Goal: Task Accomplishment & Management: Manage account settings

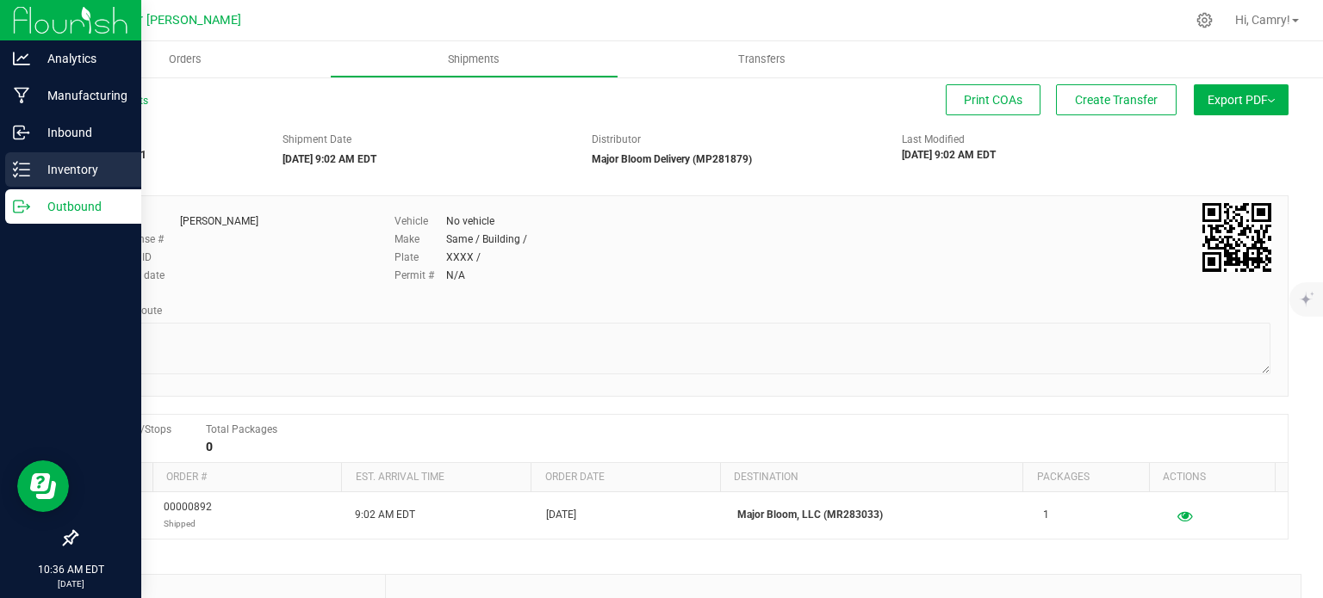
click at [41, 167] on div "All Shipments Print COAs Create Transfer Export PDF Manifest by Package ID Mani…" at bounding box center [681, 450] width 1281 height 748
click at [77, 167] on p "Inventory" at bounding box center [81, 169] width 103 height 21
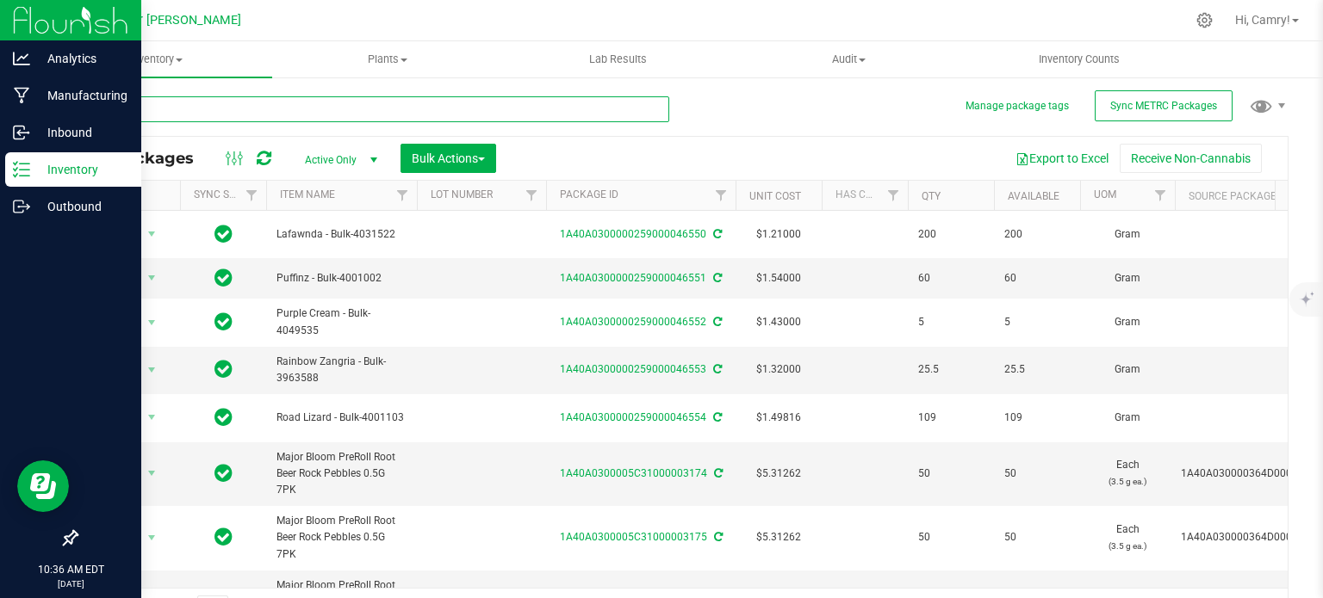
click at [232, 102] on input "text" at bounding box center [372, 109] width 593 height 26
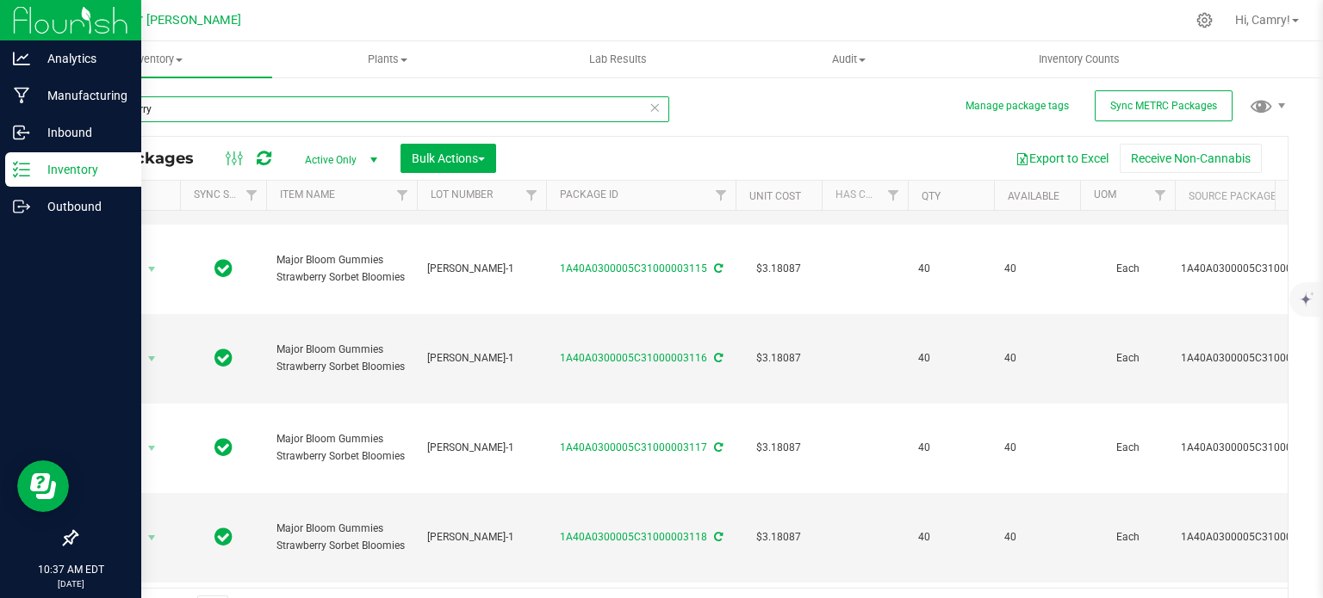
scroll to position [603, 0]
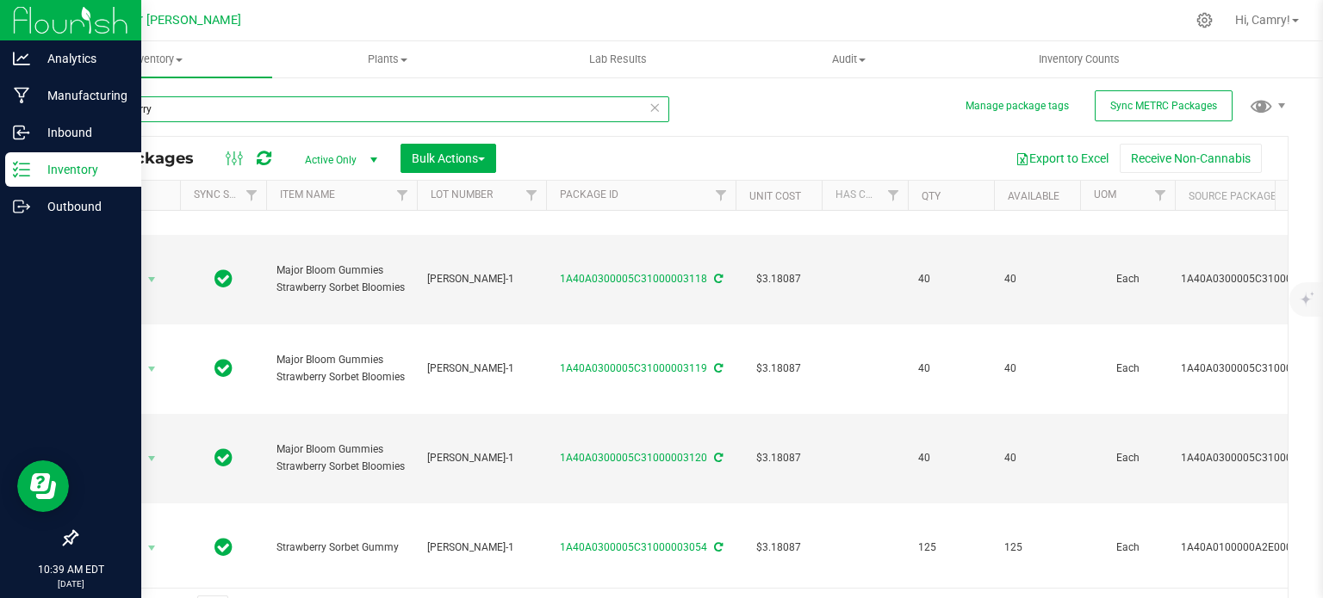
type input "strawberry"
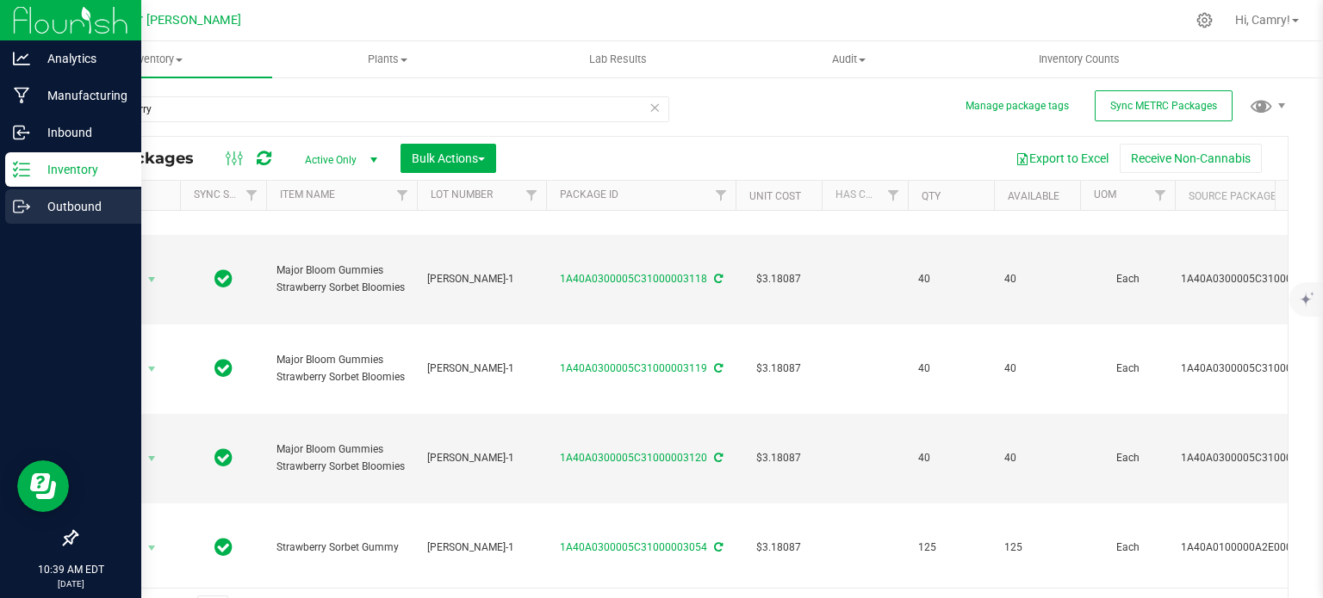
click at [84, 210] on p "Outbound" at bounding box center [81, 206] width 103 height 21
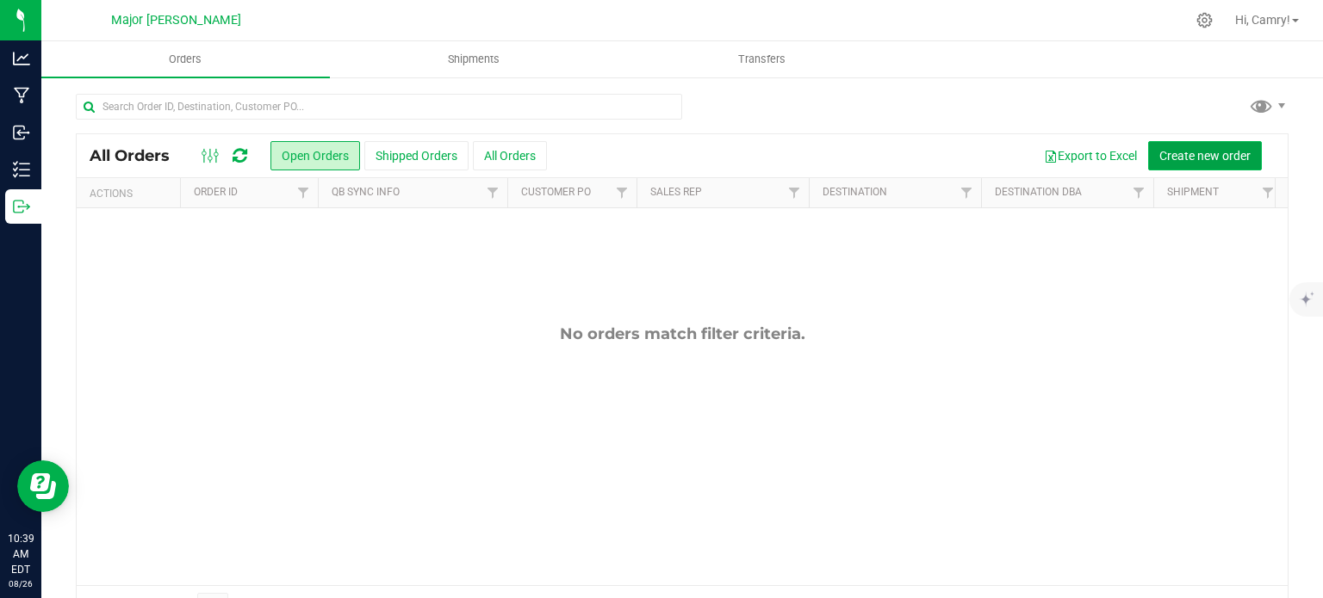
click at [1183, 152] on span "Create new order" at bounding box center [1204, 156] width 91 height 14
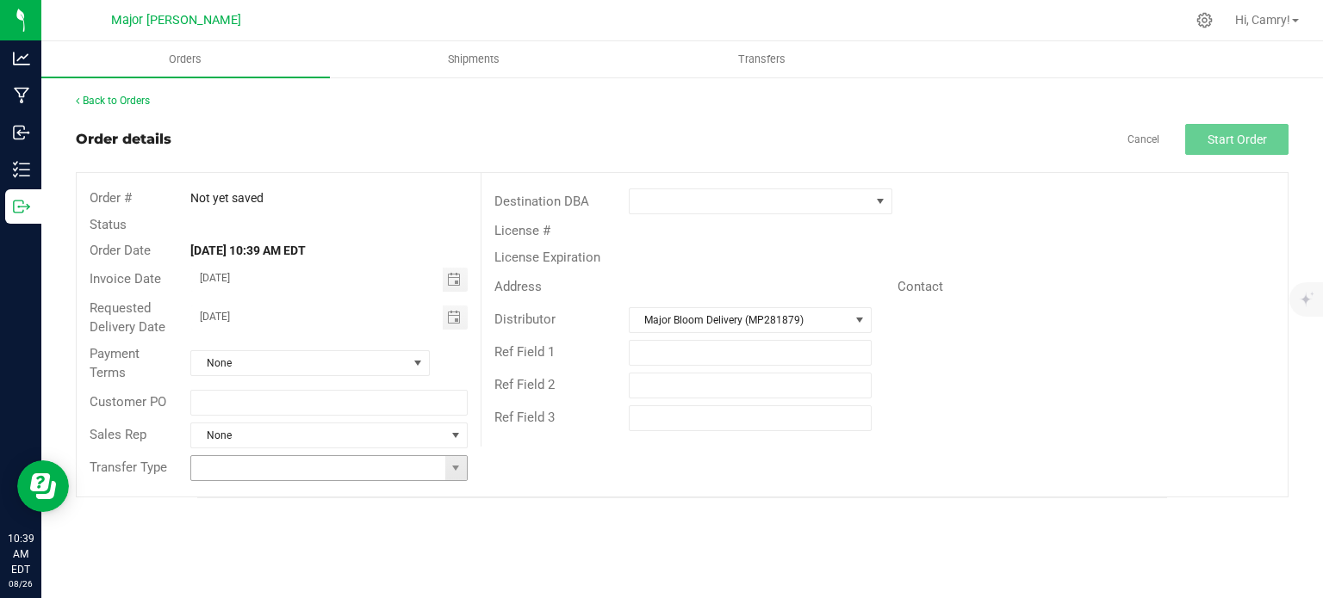
click at [386, 472] on input at bounding box center [317, 468] width 253 height 24
click at [458, 467] on span at bounding box center [456, 468] width 14 height 14
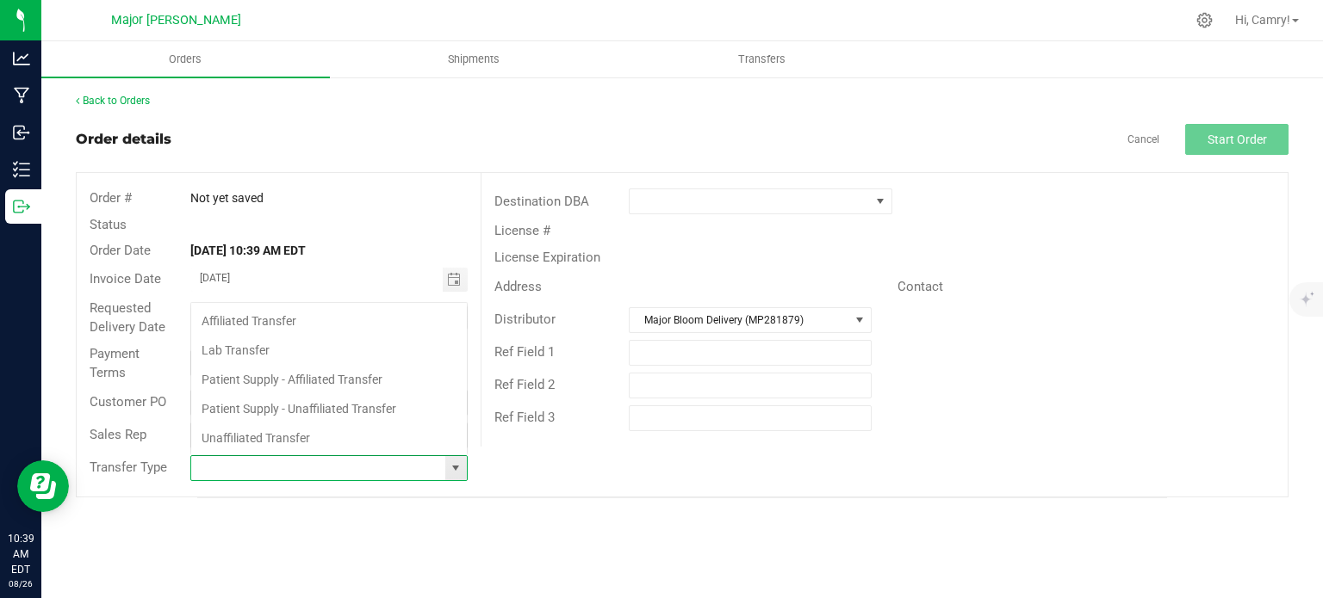
scroll to position [25, 273]
click at [325, 324] on li "Affiliated Transfer" at bounding box center [329, 321] width 276 height 29
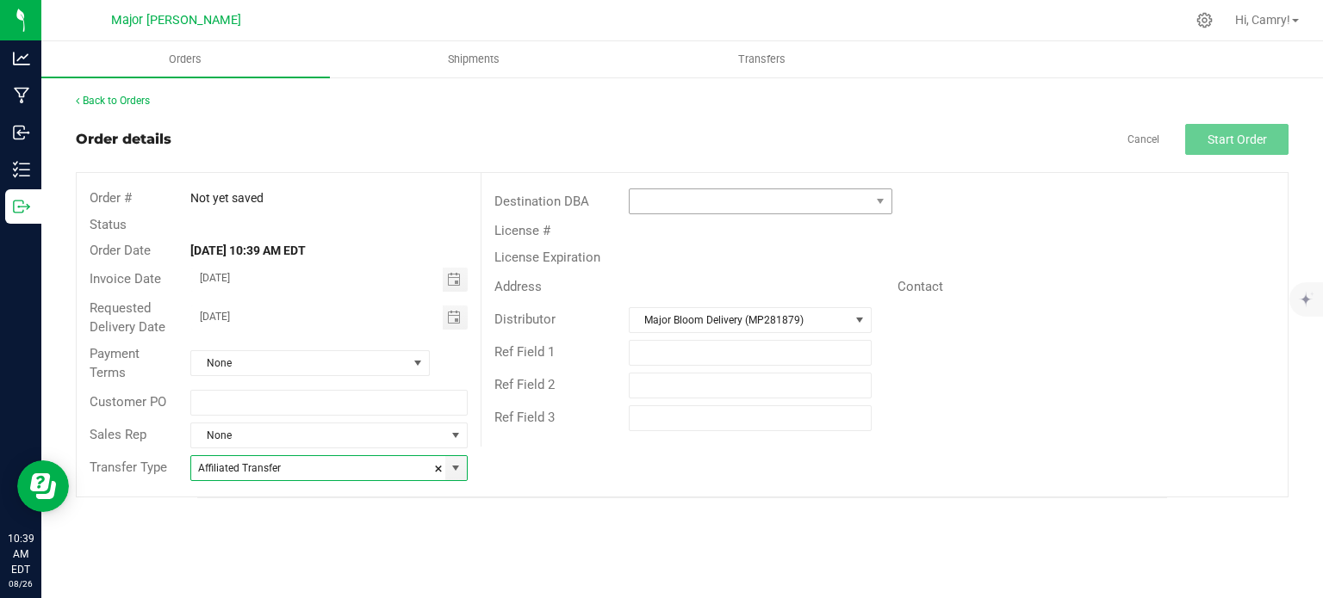
type input "Affiliated Transfer"
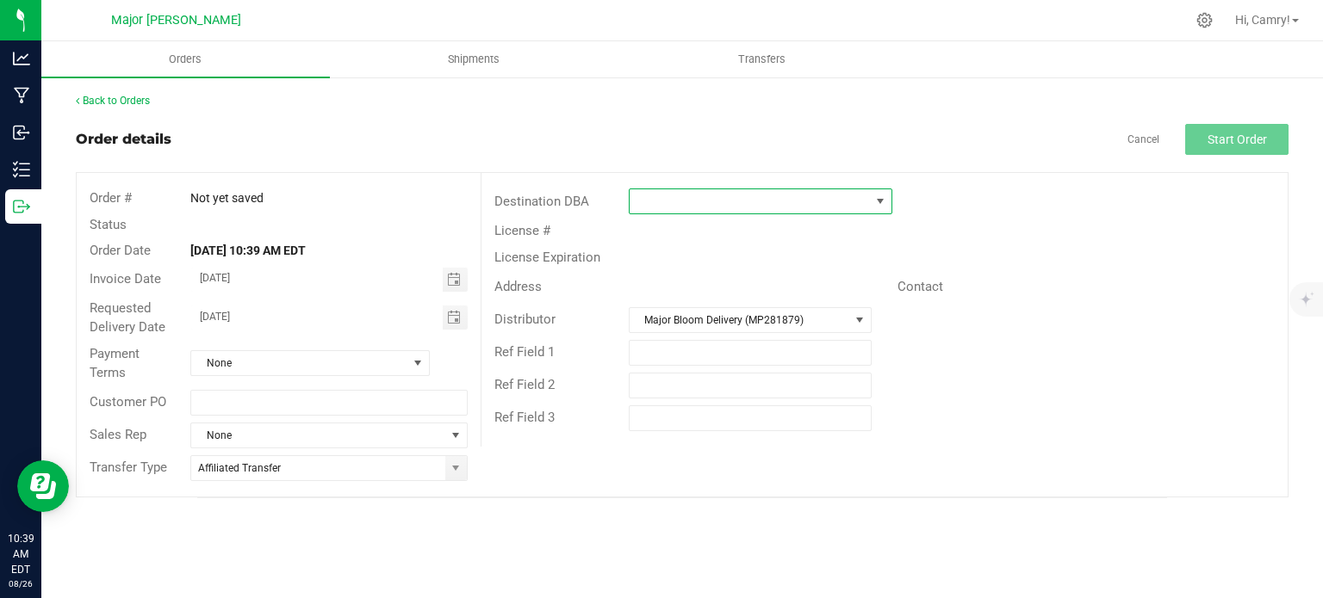
click at [669, 201] on span at bounding box center [749, 201] width 240 height 24
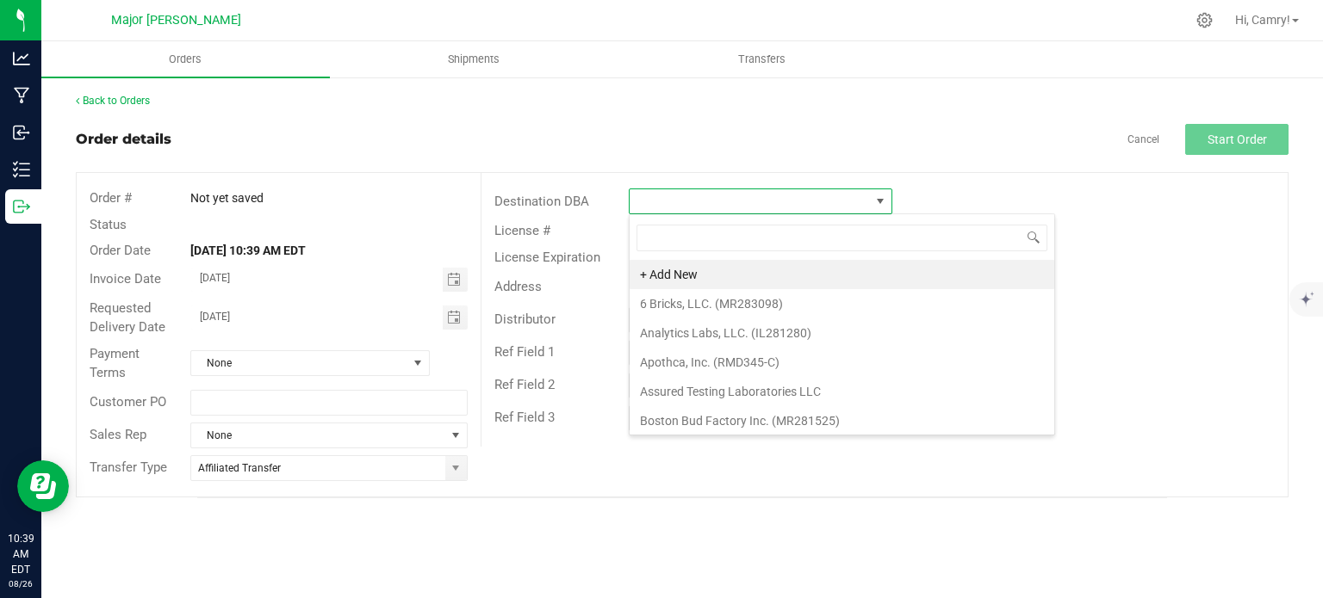
scroll to position [25, 263]
type input "majo"
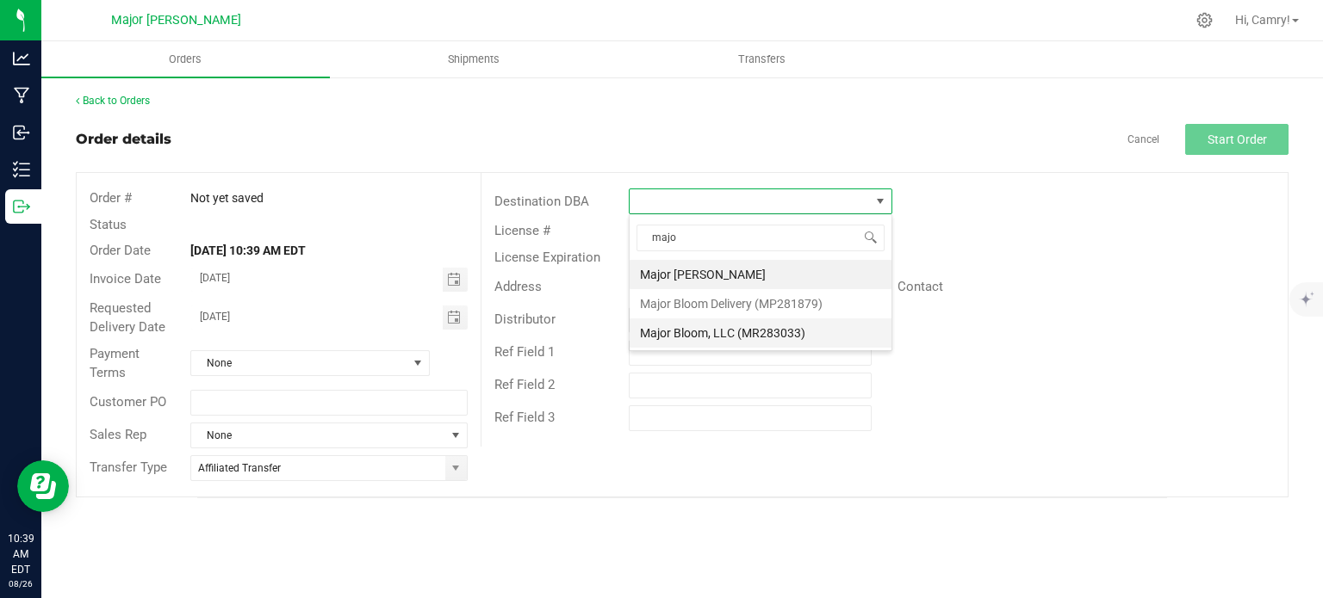
click at [712, 328] on li "Major Bloom, LLC (MR283033)" at bounding box center [760, 333] width 262 height 29
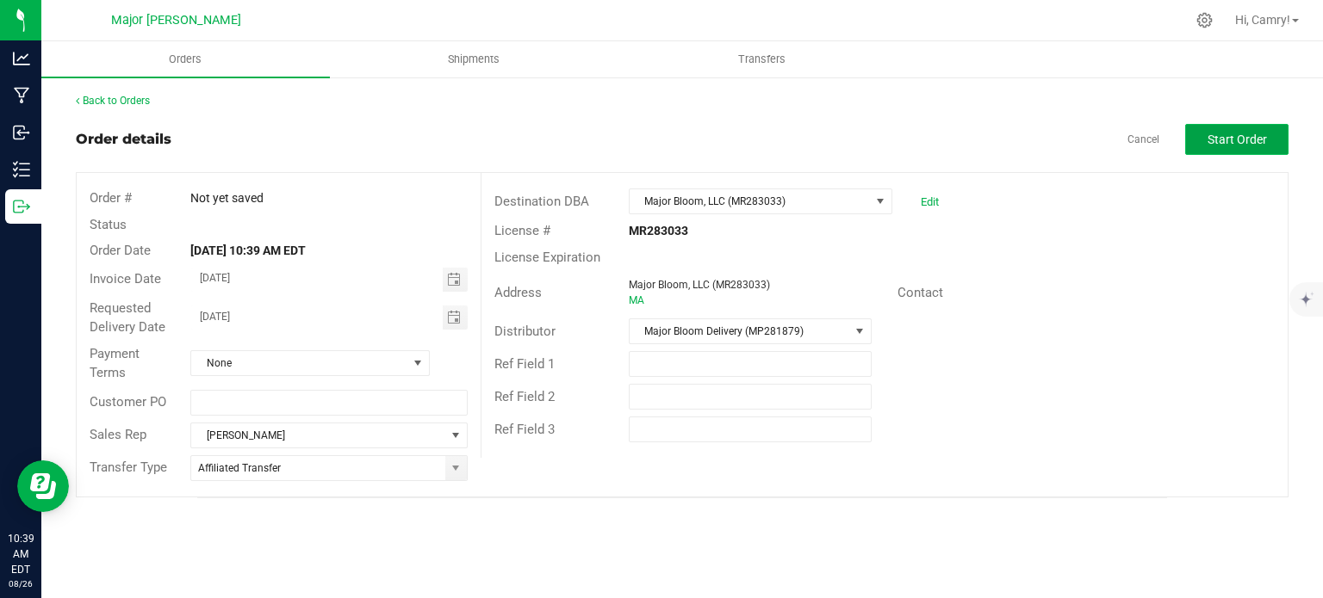
click at [1226, 136] on span "Start Order" at bounding box center [1236, 140] width 59 height 14
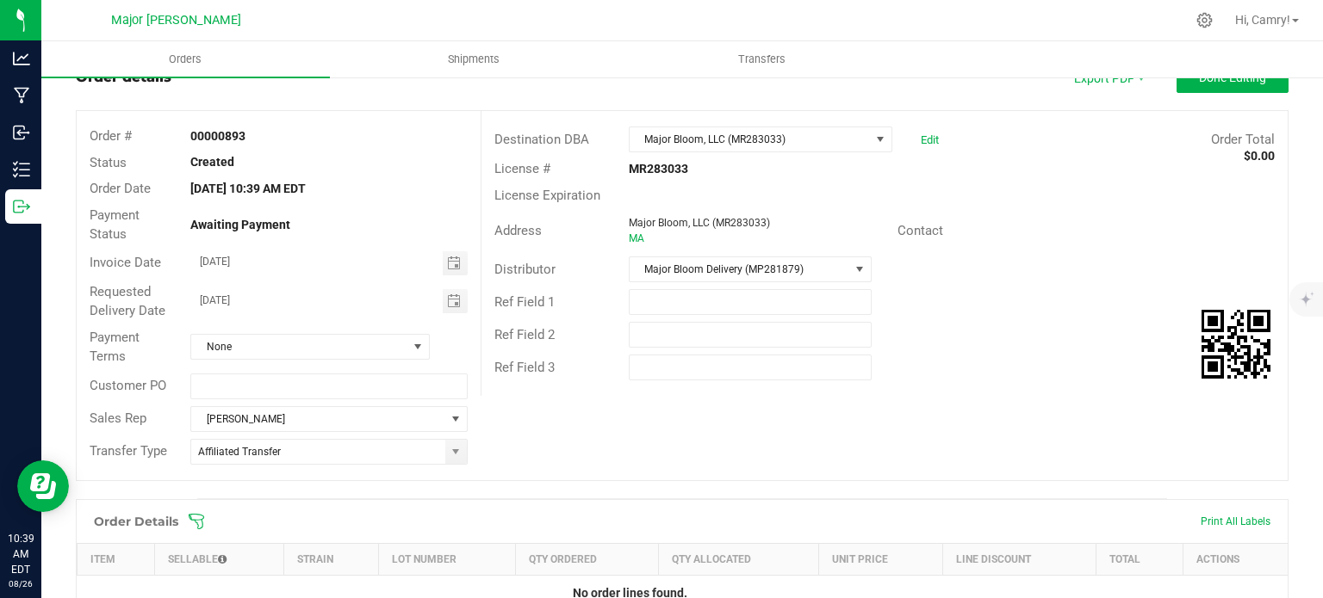
scroll to position [258, 0]
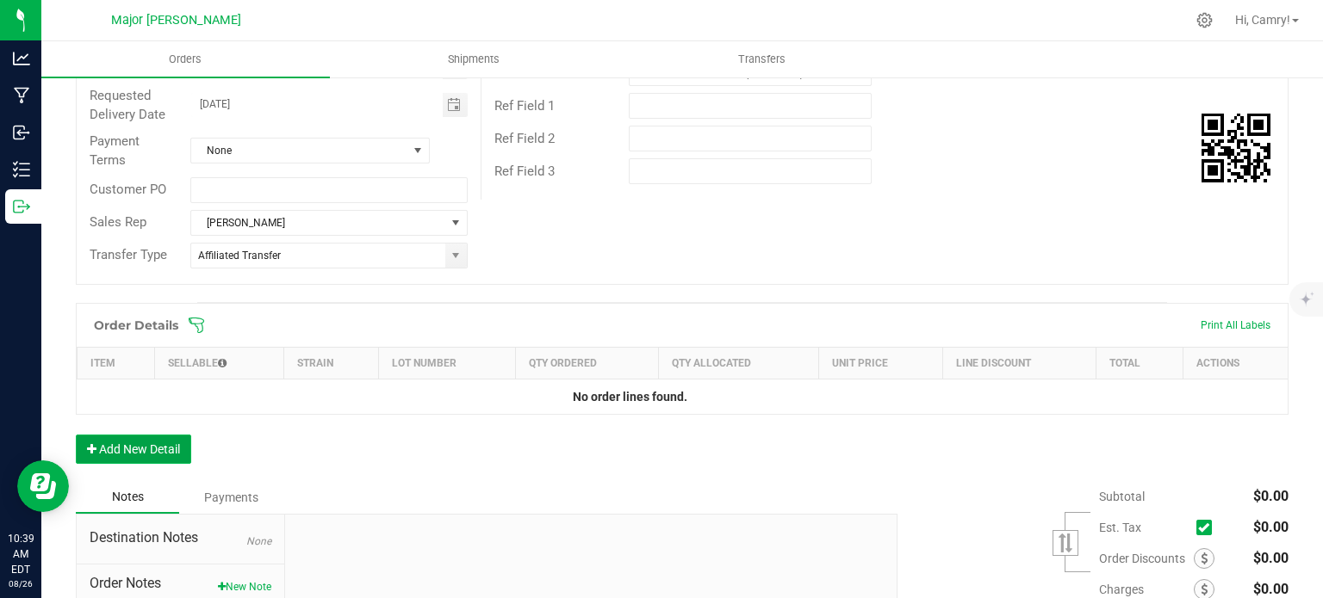
click at [134, 442] on button "Add New Detail" at bounding box center [133, 449] width 115 height 29
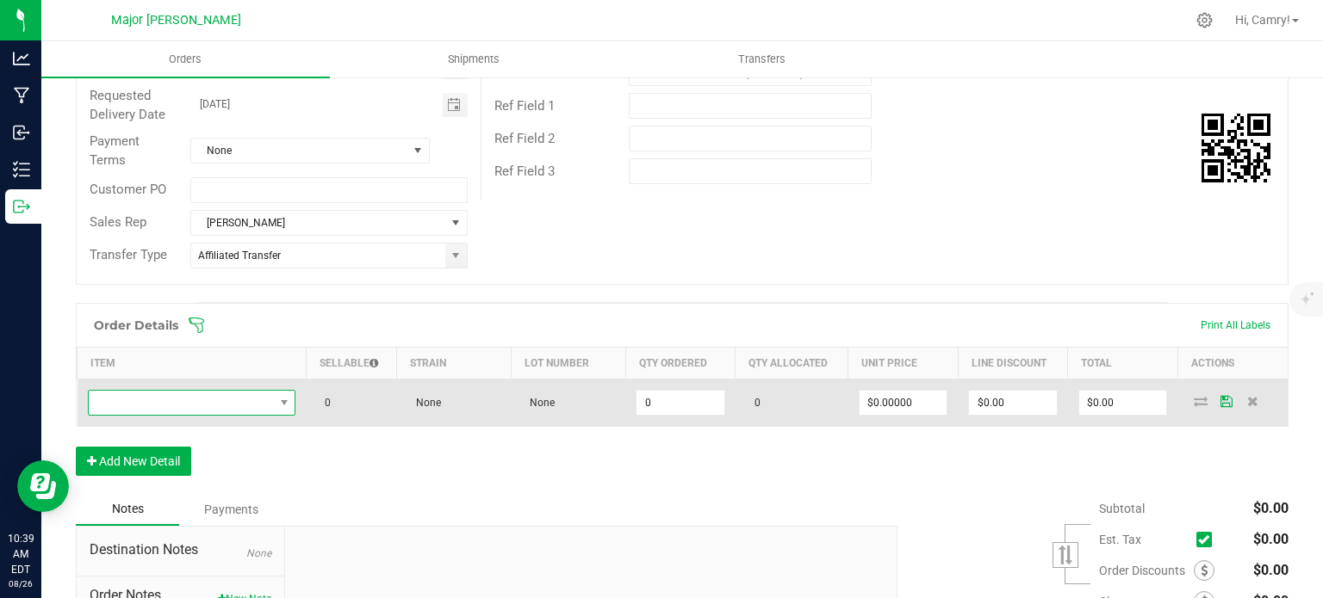
click at [159, 400] on span "NO DATA FOUND" at bounding box center [181, 403] width 185 height 24
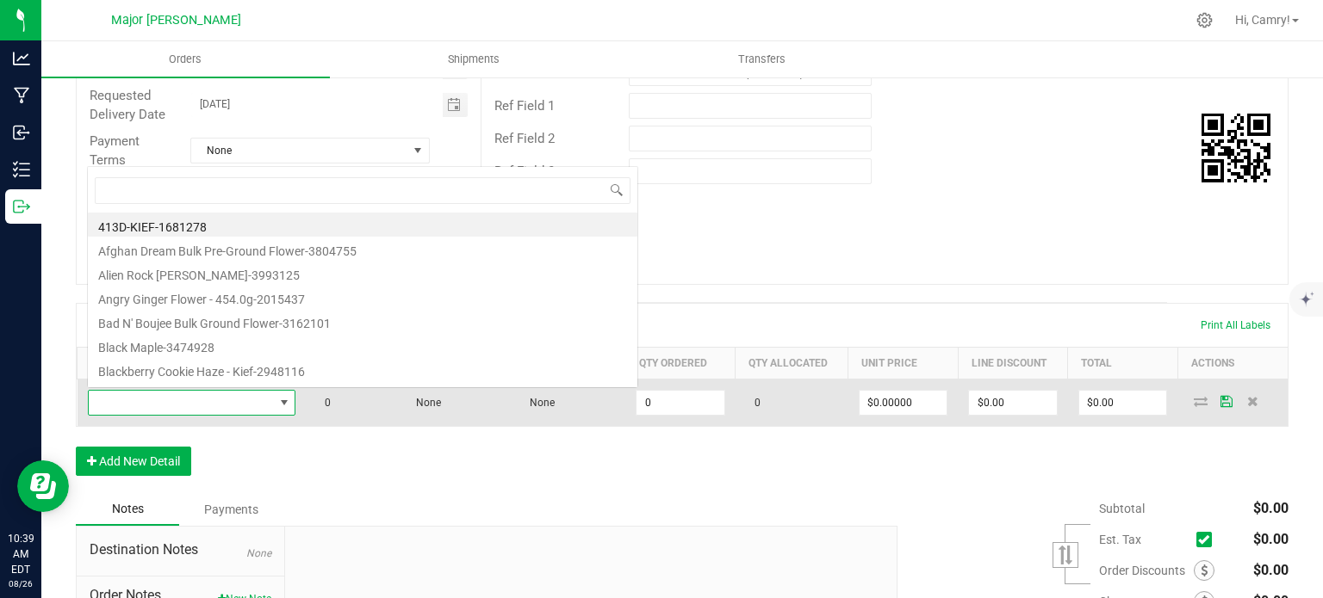
scroll to position [25, 203]
type input "straw"
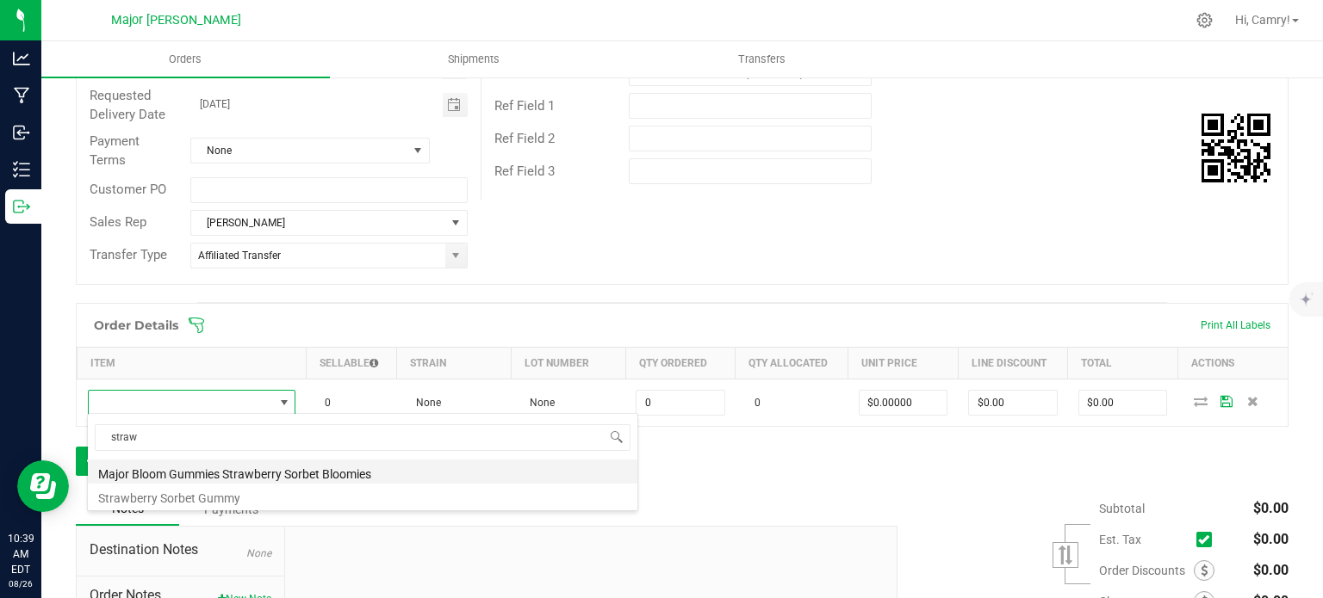
click at [240, 471] on li "Major Bloom Gummies Strawberry Sorbet Bloomies" at bounding box center [362, 472] width 549 height 24
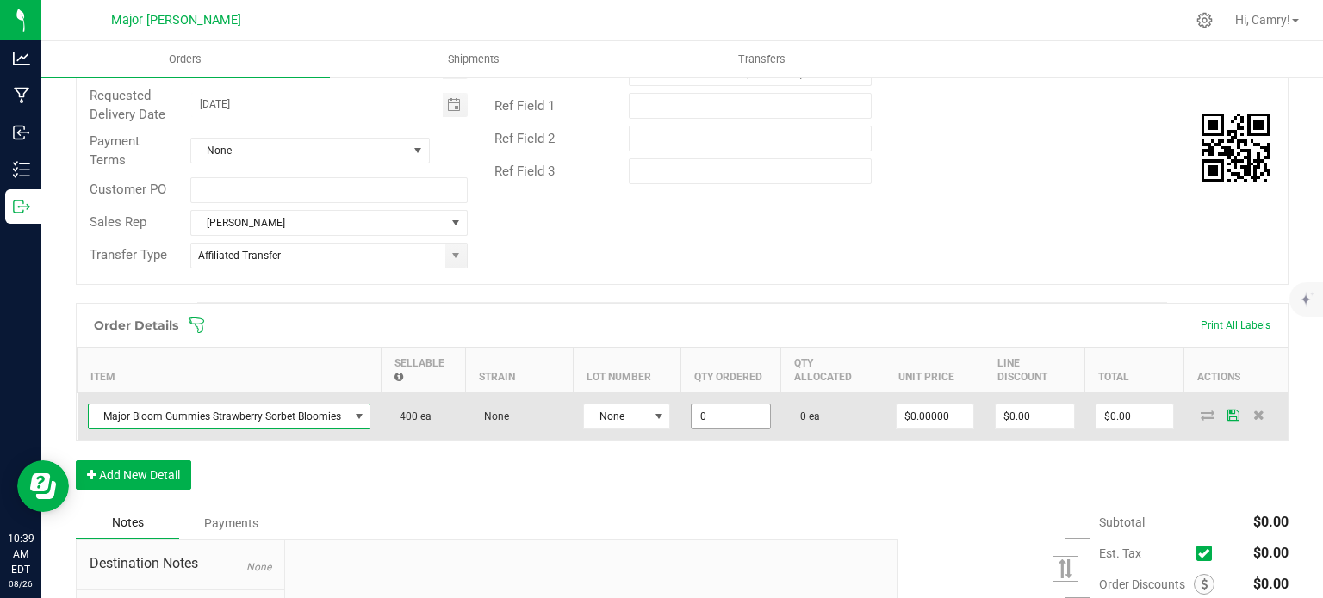
click at [705, 410] on input "0" at bounding box center [730, 417] width 78 height 24
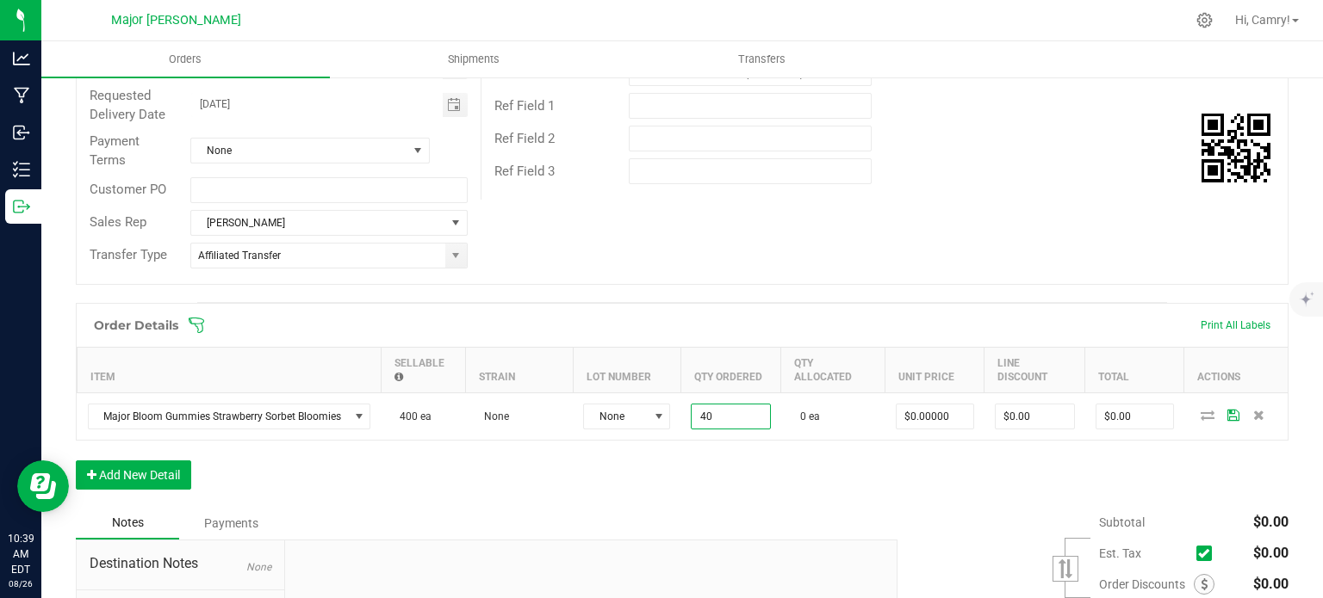
type input "40 ea"
click at [730, 459] on div "Order Details Print All Labels Item Sellable Strain Lot Number Qty Ordered Qty …" at bounding box center [682, 405] width 1212 height 204
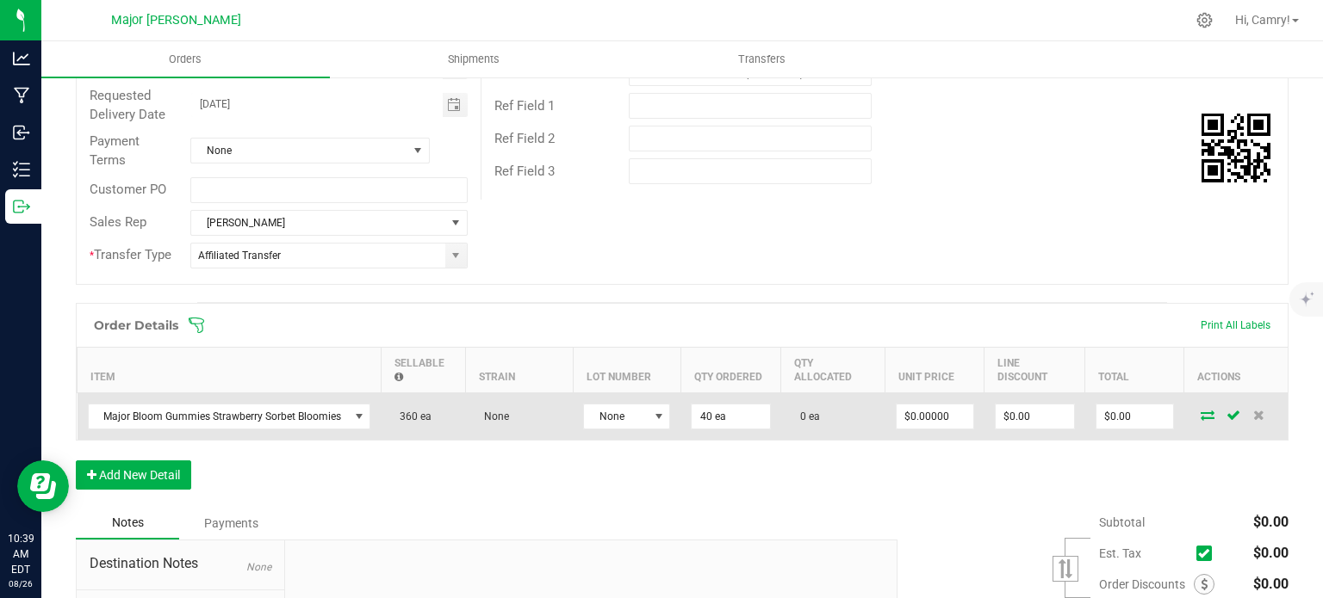
click at [1186, 406] on td at bounding box center [1235, 416] width 103 height 47
click at [1200, 415] on icon at bounding box center [1207, 415] width 14 height 10
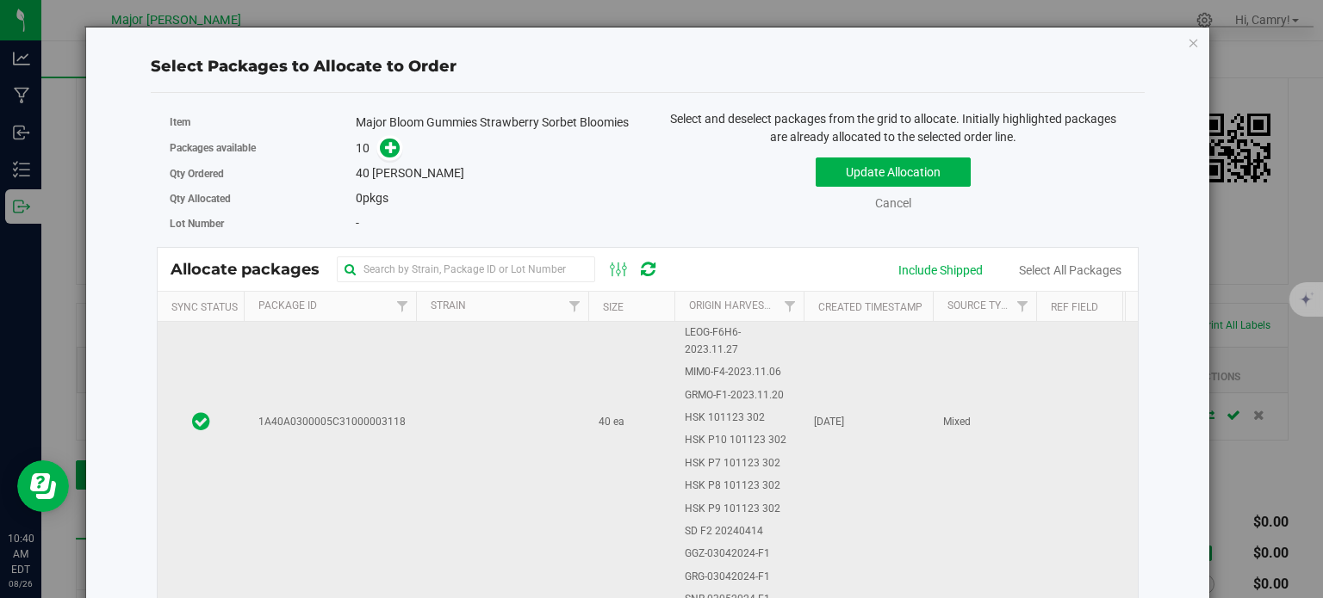
scroll to position [8180, 0]
click at [781, 492] on td "Blue Dream [DATE] SDR-221018-F2H4 SDR-221205-F4H5 [DATE]-RPxICC-H45 SPCD.8.23.2…" at bounding box center [738, 422] width 129 height 1104
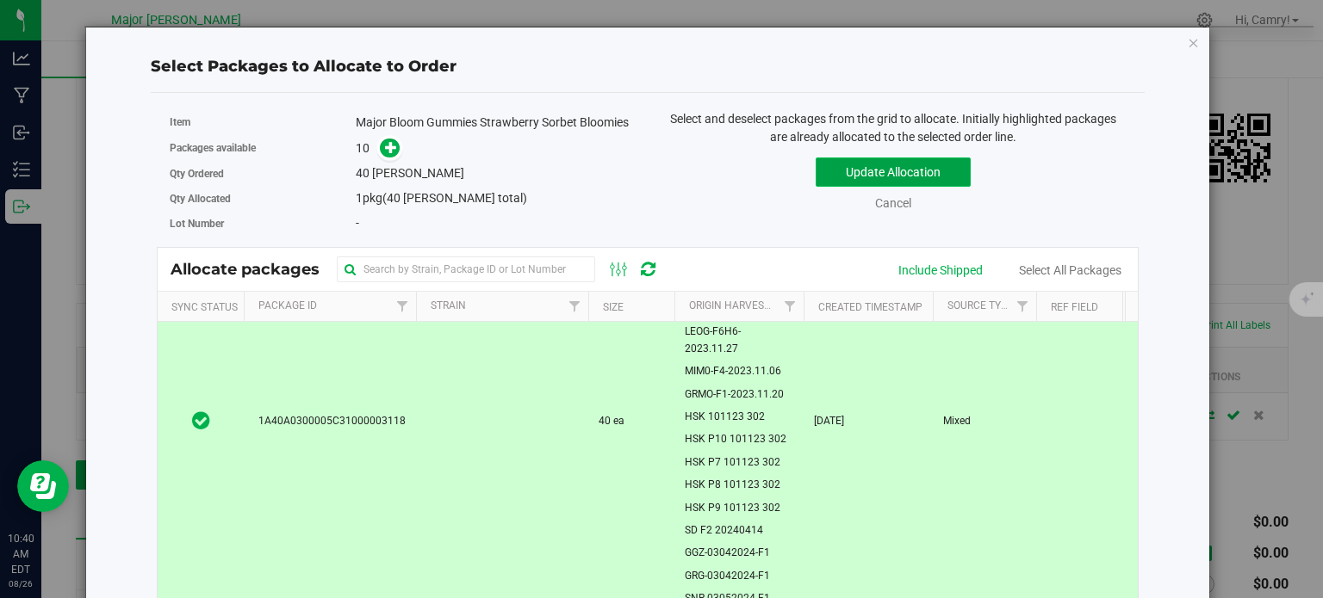
click at [902, 171] on button "Update Allocation" at bounding box center [892, 172] width 155 height 29
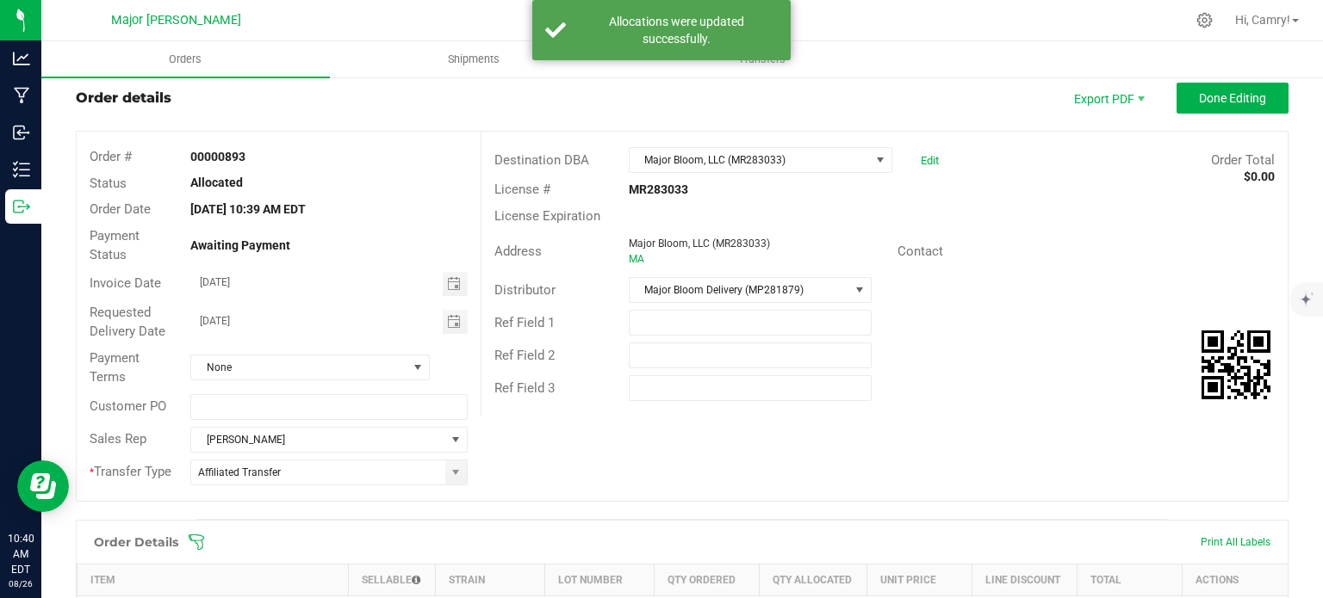
scroll to position [0, 0]
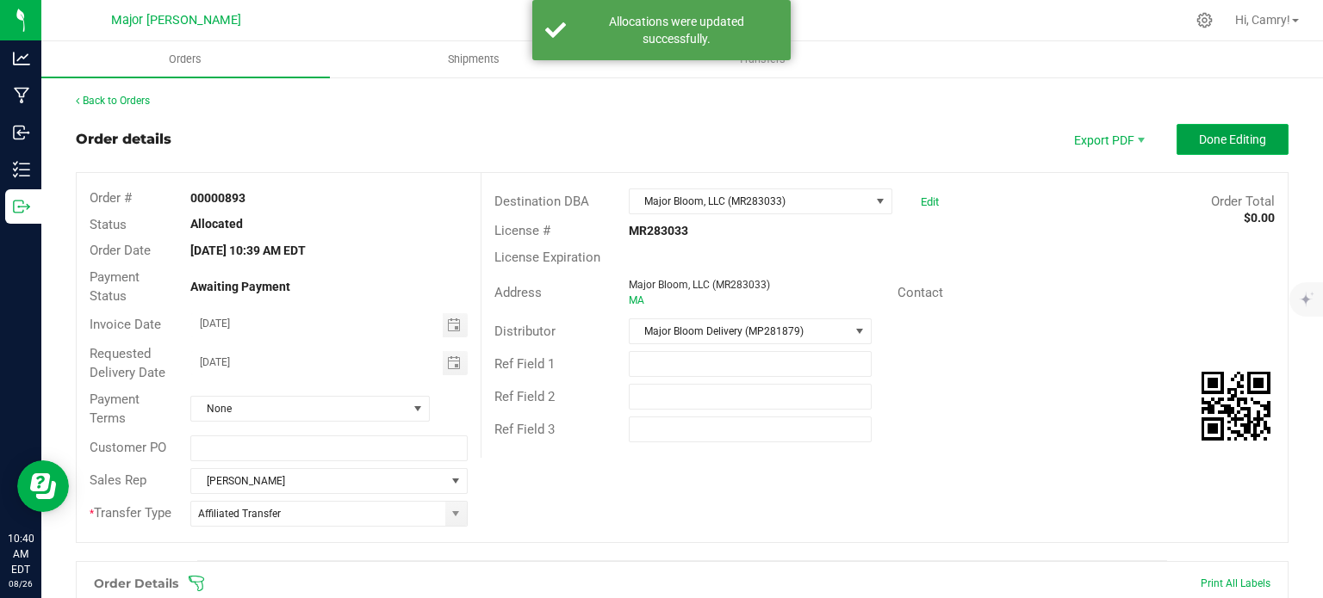
click at [1199, 137] on span "Done Editing" at bounding box center [1232, 140] width 67 height 14
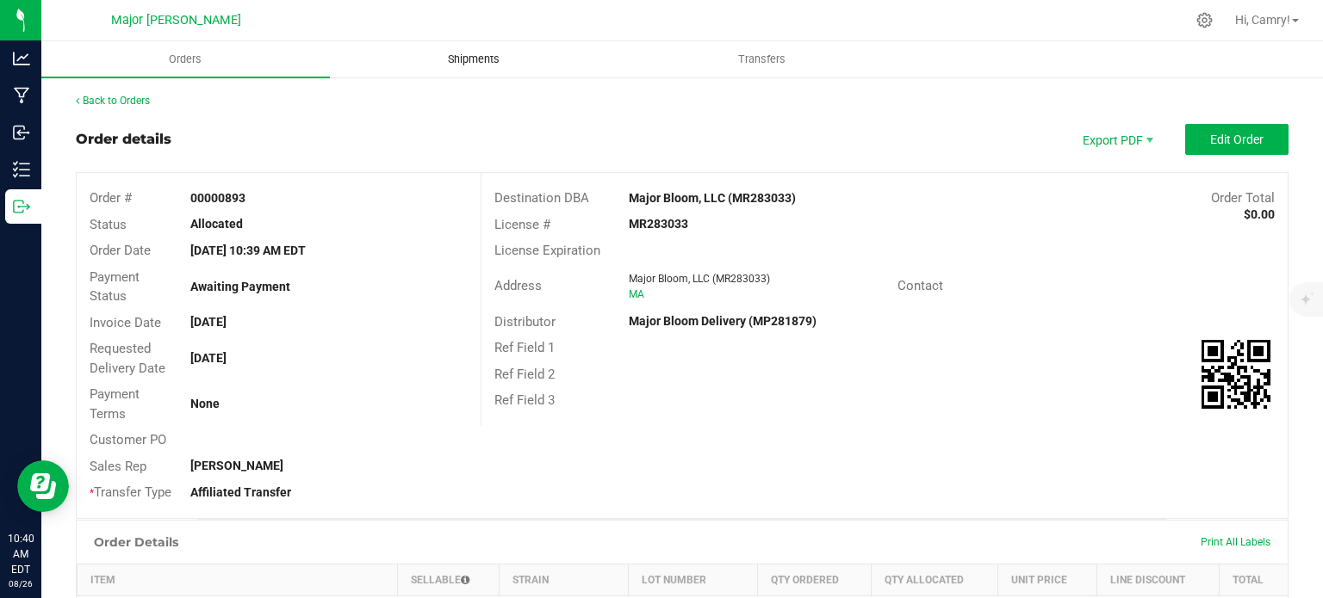
click at [486, 56] on span "Shipments" at bounding box center [473, 59] width 98 height 15
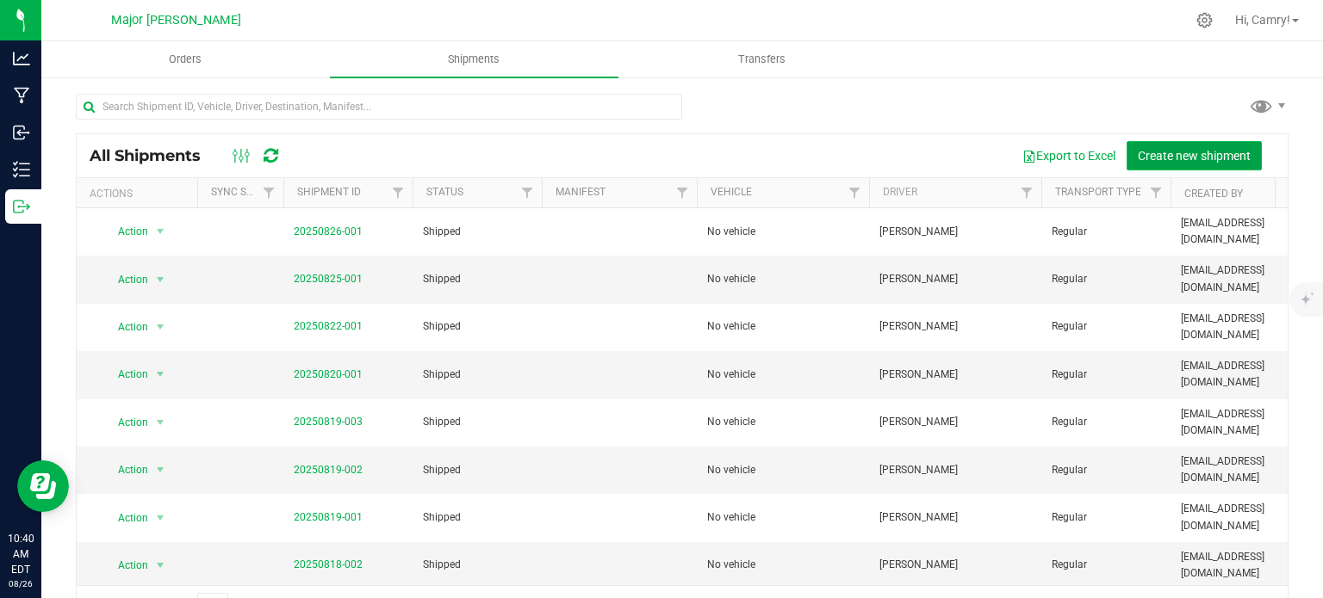
click at [1146, 149] on span "Create new shipment" at bounding box center [1193, 156] width 113 height 14
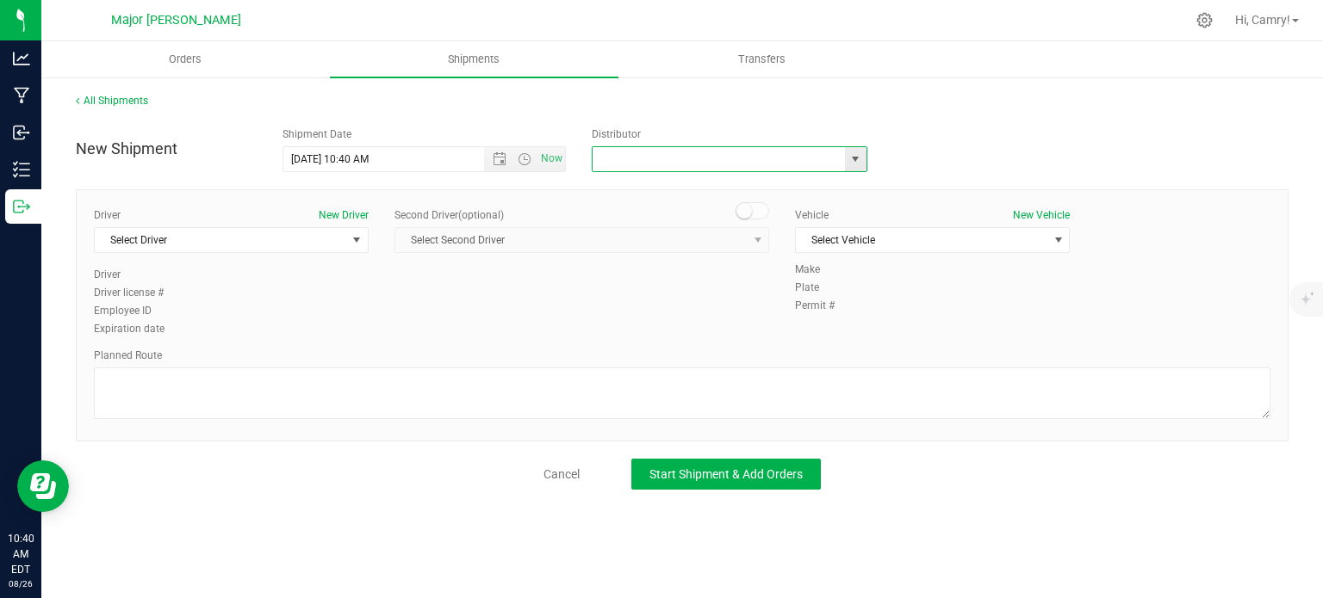
click at [705, 158] on input "text" at bounding box center [714, 159] width 245 height 24
click at [732, 184] on li "Major Bloom Delivery (MP281879)" at bounding box center [729, 189] width 274 height 26
type input "Major Bloom Delivery (MP281879)"
click at [281, 239] on span "Select Driver" at bounding box center [220, 240] width 251 height 24
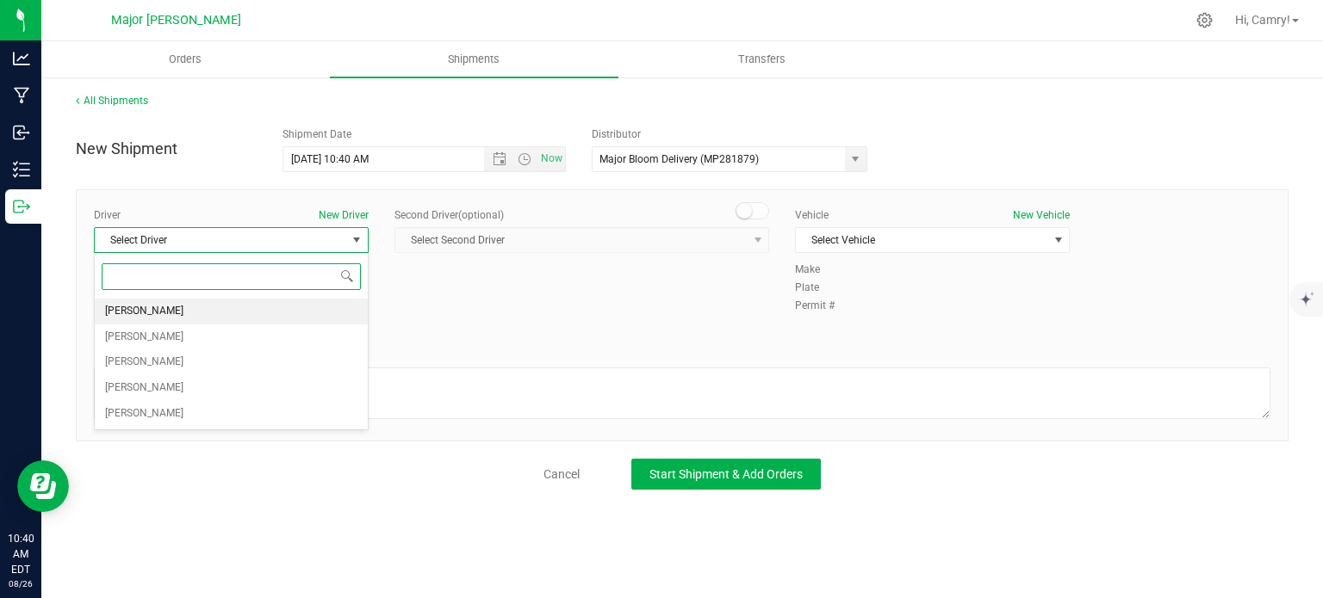
click at [270, 306] on li "[PERSON_NAME]" at bounding box center [231, 312] width 273 height 26
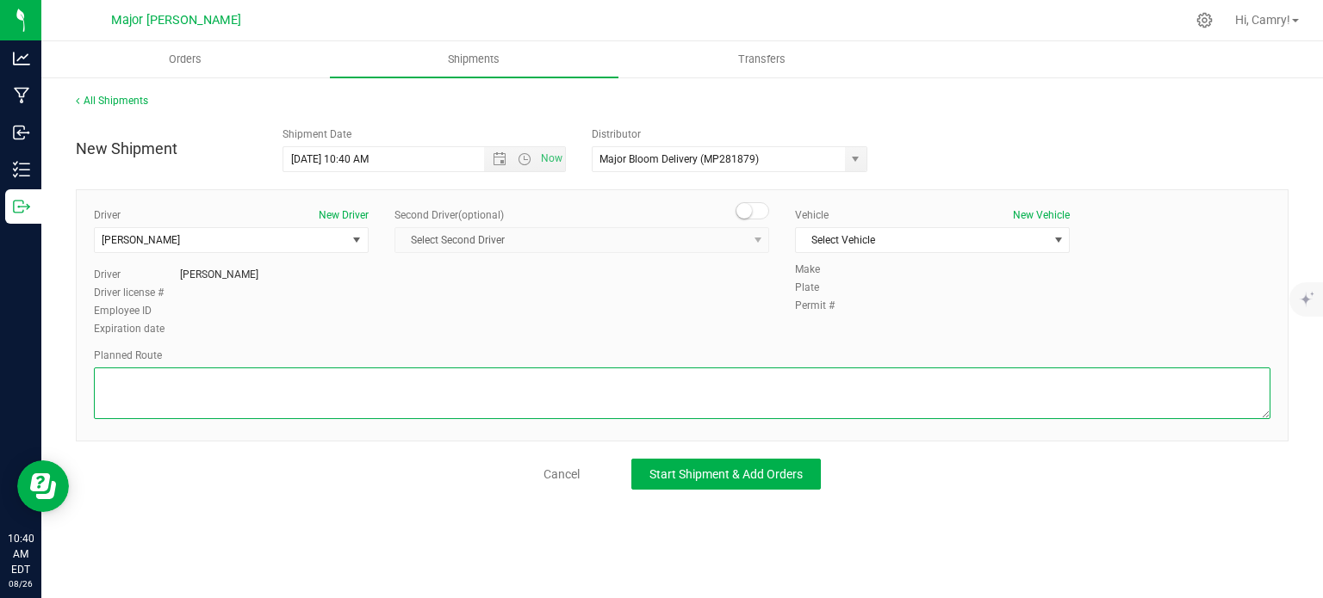
click at [431, 399] on textarea at bounding box center [682, 394] width 1176 height 52
type textarea "walking"
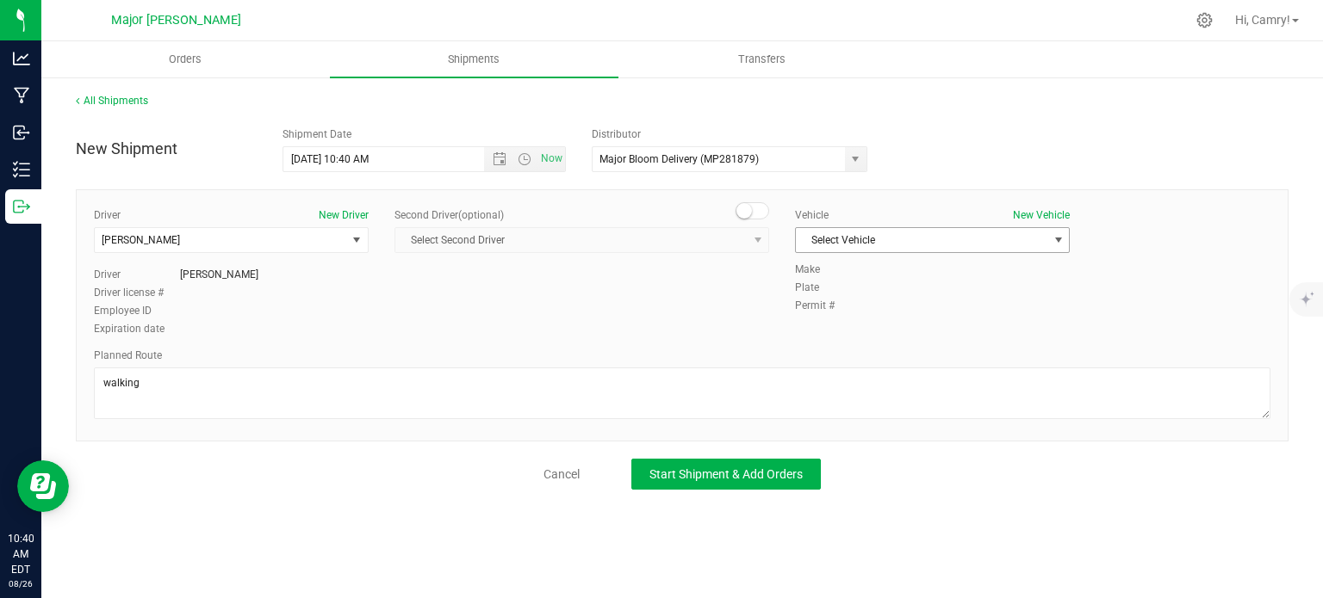
click at [964, 232] on span "Select Vehicle" at bounding box center [921, 240] width 251 height 24
click at [951, 271] on li "No vehicle" at bounding box center [932, 270] width 273 height 26
click at [746, 472] on span "Start Shipment & Add Orders" at bounding box center [725, 475] width 153 height 14
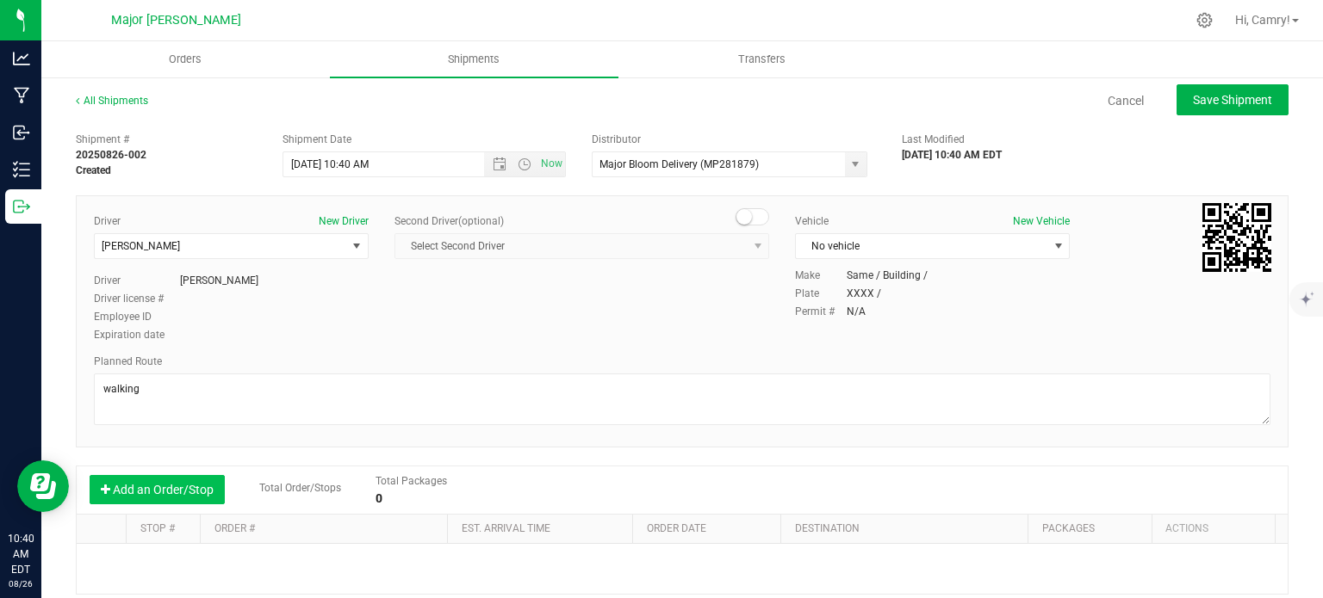
click at [162, 481] on button "Add an Order/Stop" at bounding box center [157, 489] width 135 height 29
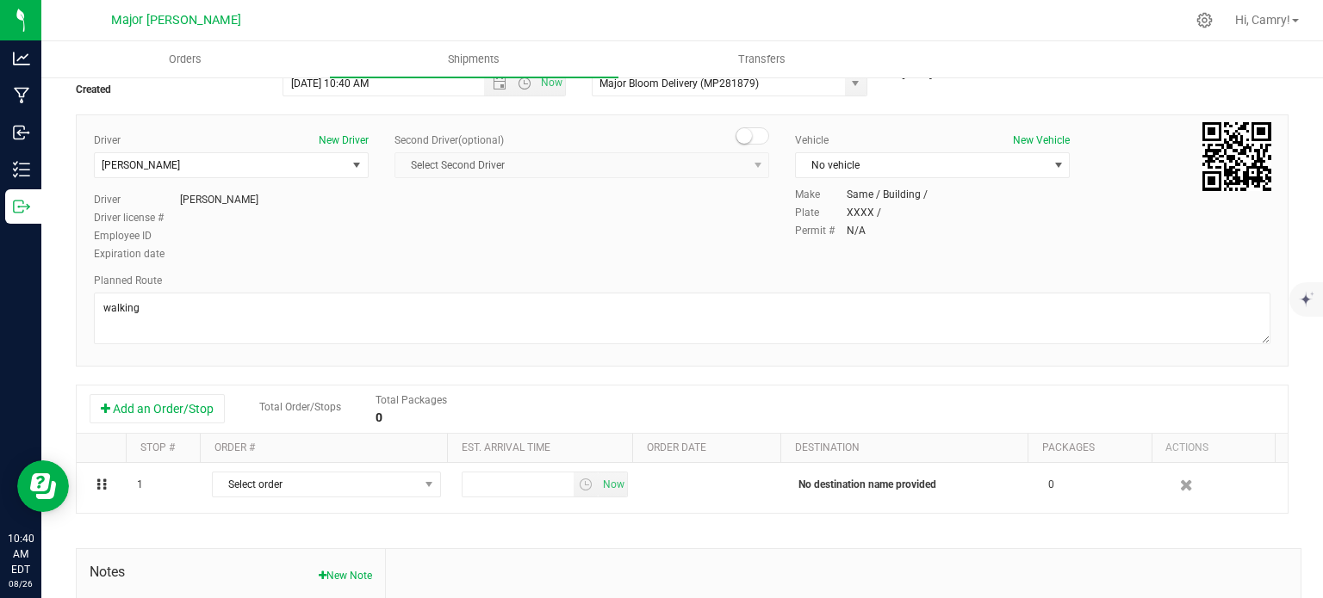
scroll to position [258, 0]
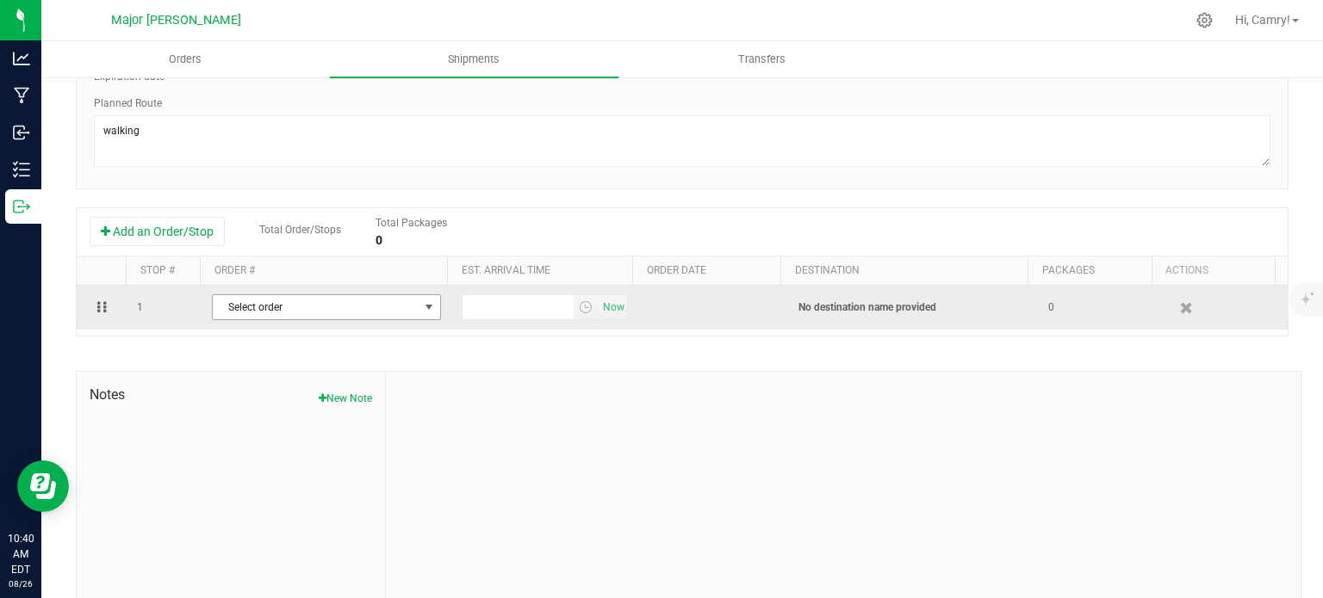
click at [321, 300] on span "Select order" at bounding box center [316, 307] width 206 height 24
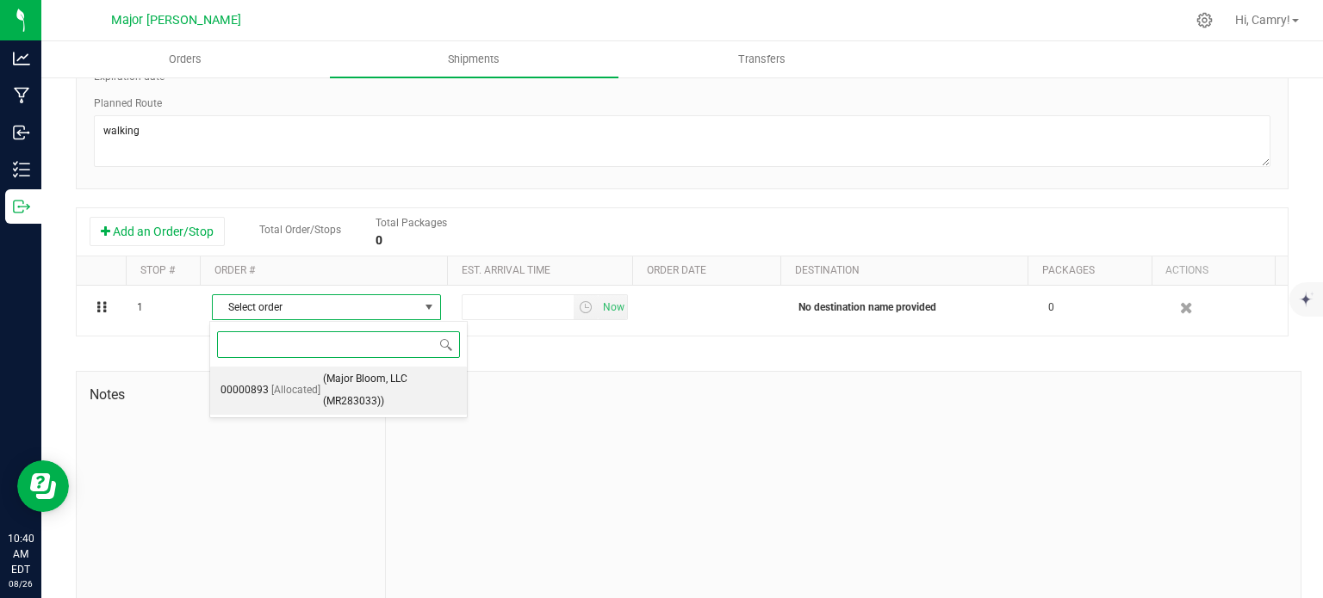
click at [327, 378] on span "(Major Bloom, LLC (MR283033))" at bounding box center [389, 391] width 133 height 44
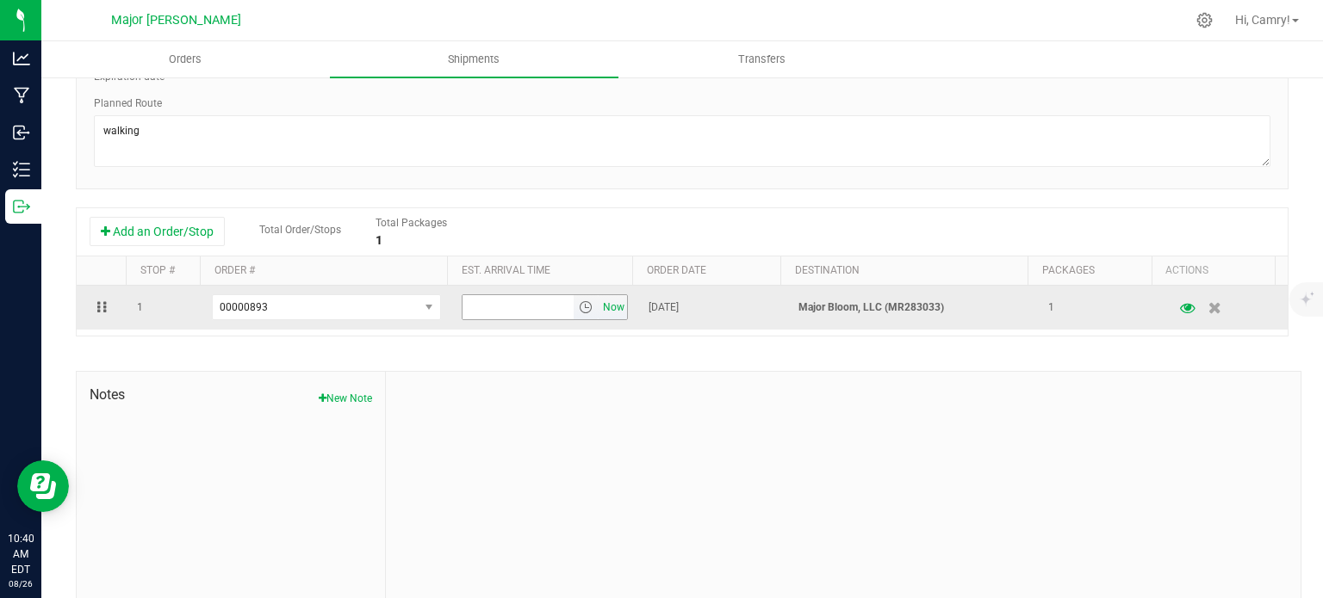
click at [605, 313] on span "Now" at bounding box center [613, 307] width 29 height 25
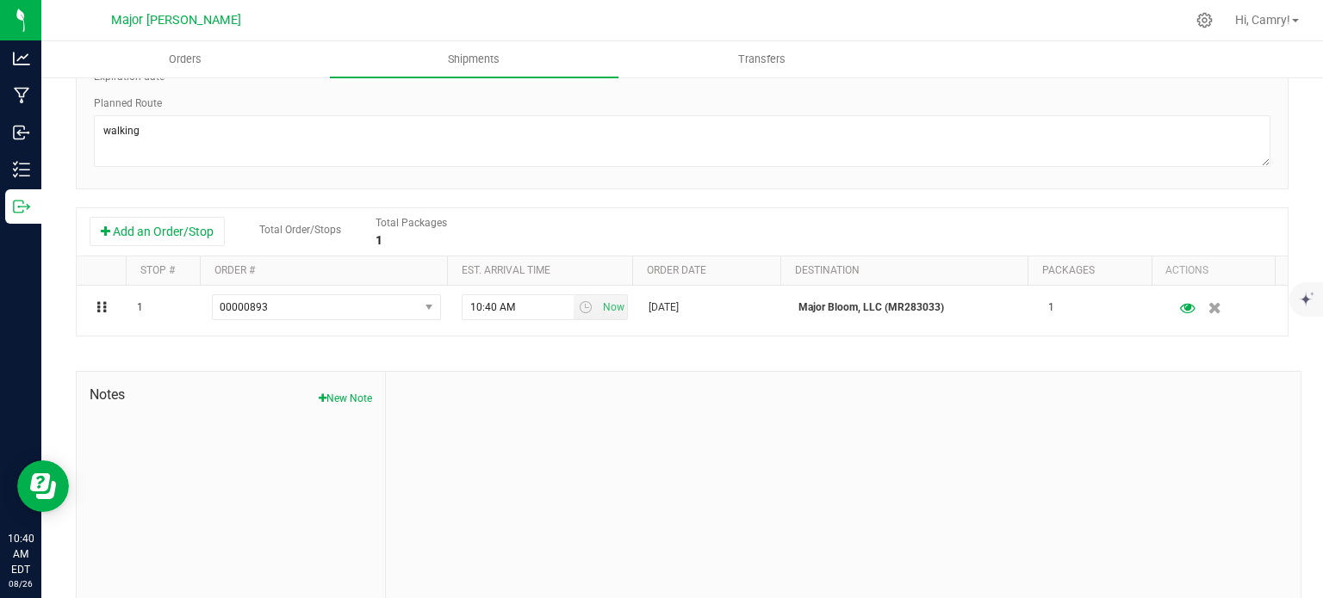
scroll to position [0, 0]
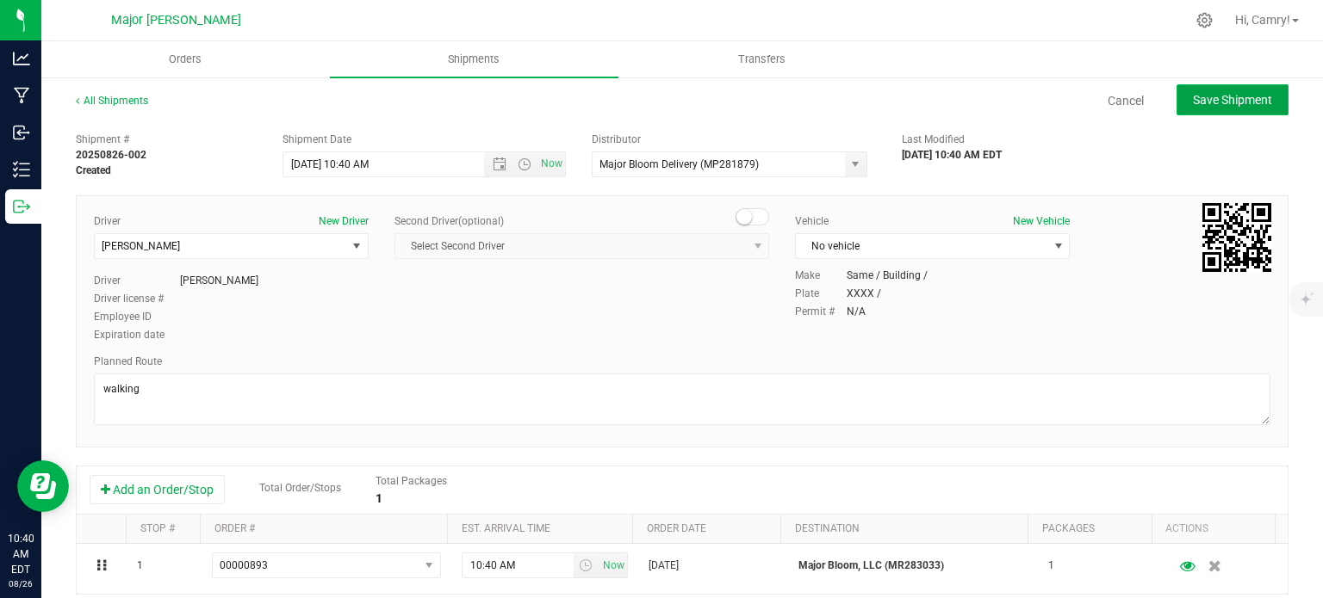
click at [1234, 102] on span "Save Shipment" at bounding box center [1231, 100] width 79 height 14
type input "[DATE] 2:40 PM"
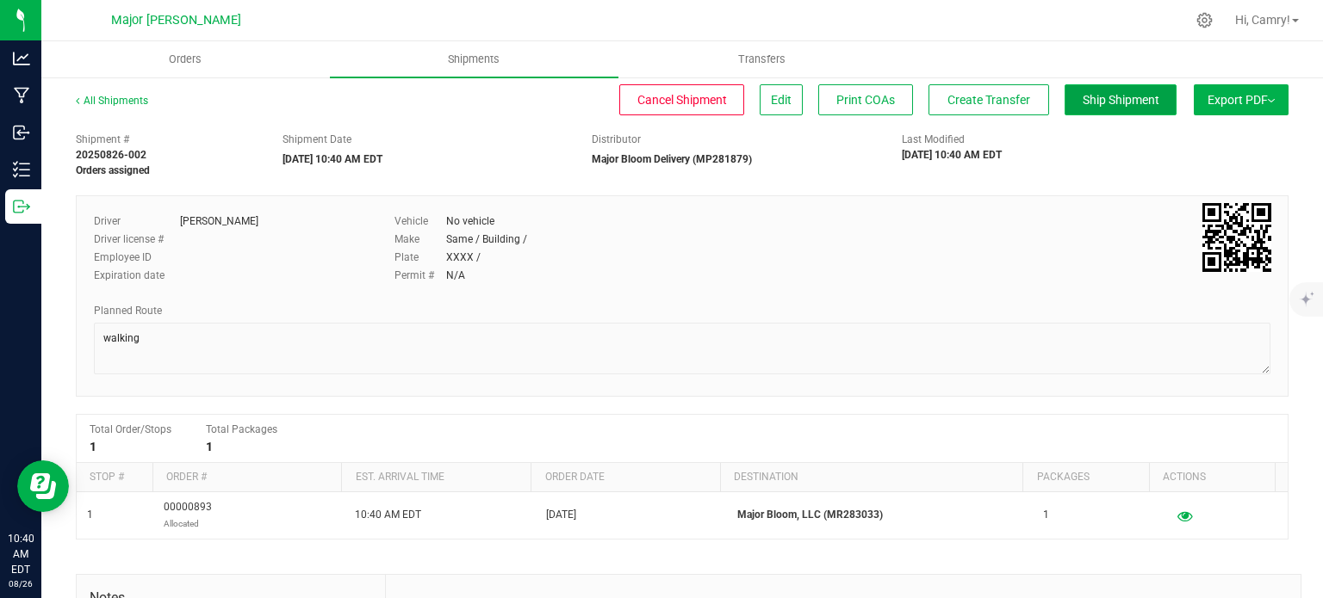
click at [1069, 107] on button "Ship Shipment" at bounding box center [1120, 99] width 112 height 31
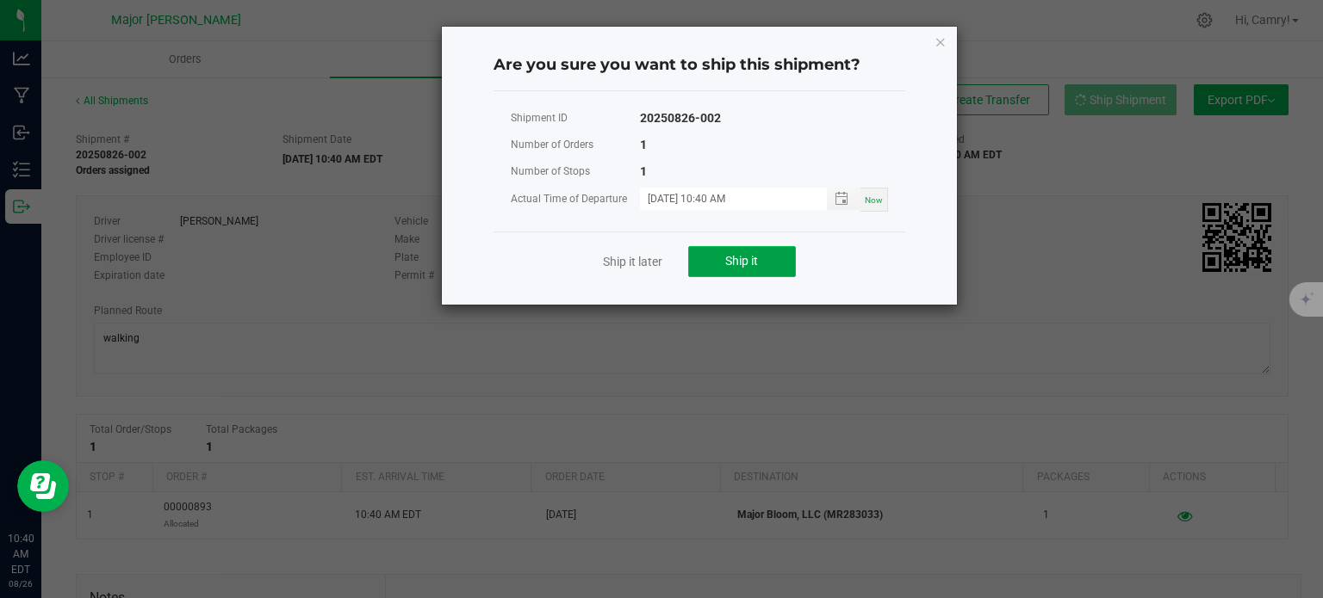
click at [717, 268] on button "Ship it" at bounding box center [742, 261] width 108 height 31
